Goal: Find contact information: Obtain details needed to contact an individual or organization

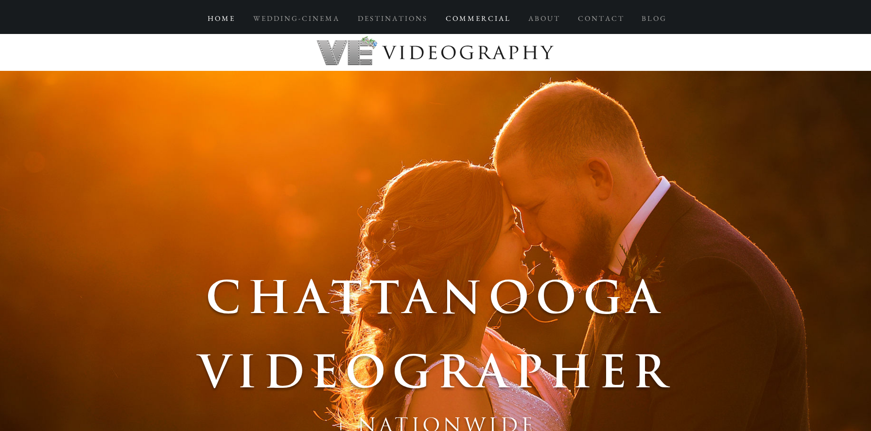
click at [486, 21] on p "C O M M E R C I A L" at bounding box center [477, 18] width 73 height 17
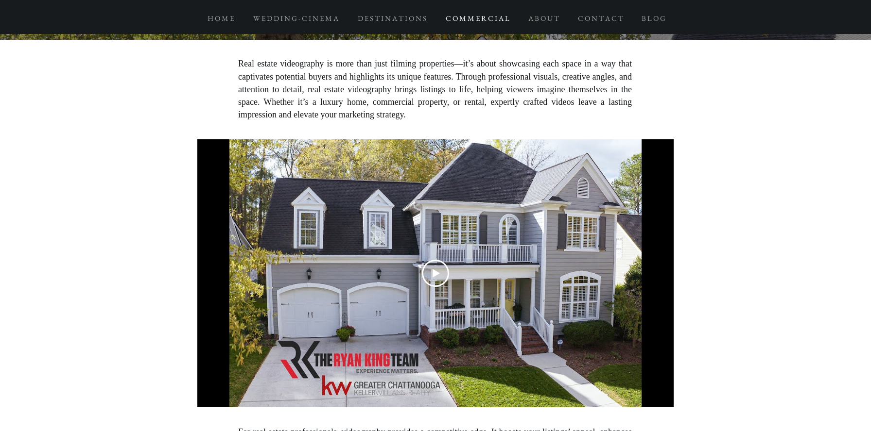
scroll to position [2951, 0]
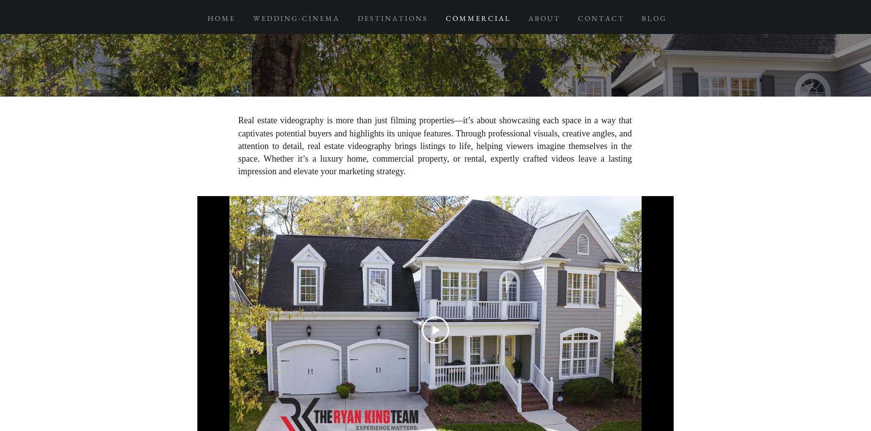
click at [420, 317] on div "Play Video" at bounding box center [435, 330] width 476 height 27
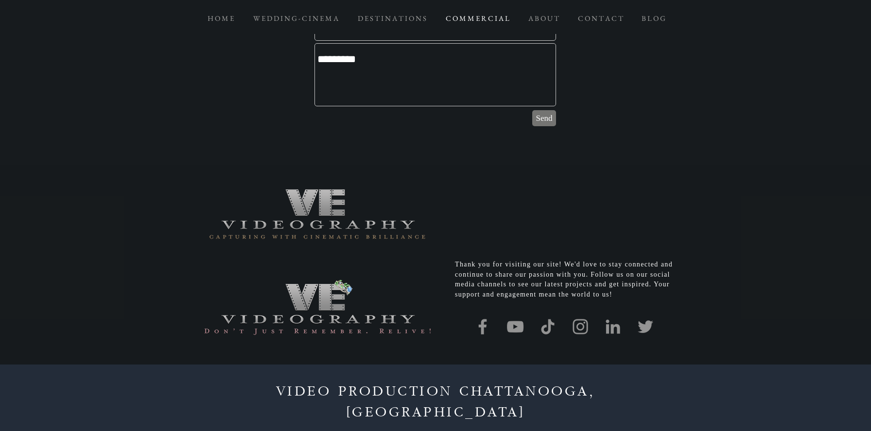
scroll to position [7006, 0]
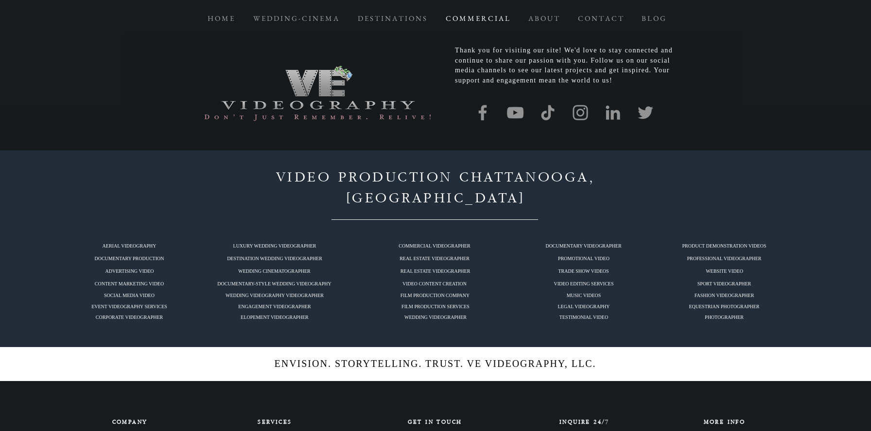
drag, startPoint x: 510, startPoint y: 404, endPoint x: 378, endPoint y: 398, distance: 131.8
copy link "[EMAIL_ADDRESS][DOMAIN_NAME]"
